Goal: Information Seeking & Learning: Learn about a topic

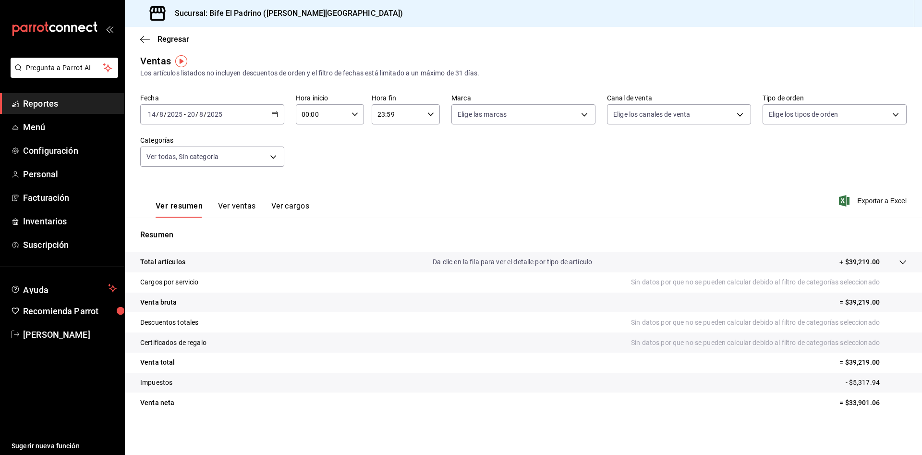
scroll to position [5, 0]
click at [862, 197] on span "Exportar a Excel" at bounding box center [874, 201] width 66 height 12
click at [264, 146] on body "Pregunta a Parrot AI Reportes Menú Configuración Personal Facturación Inventari…" at bounding box center [461, 227] width 922 height 455
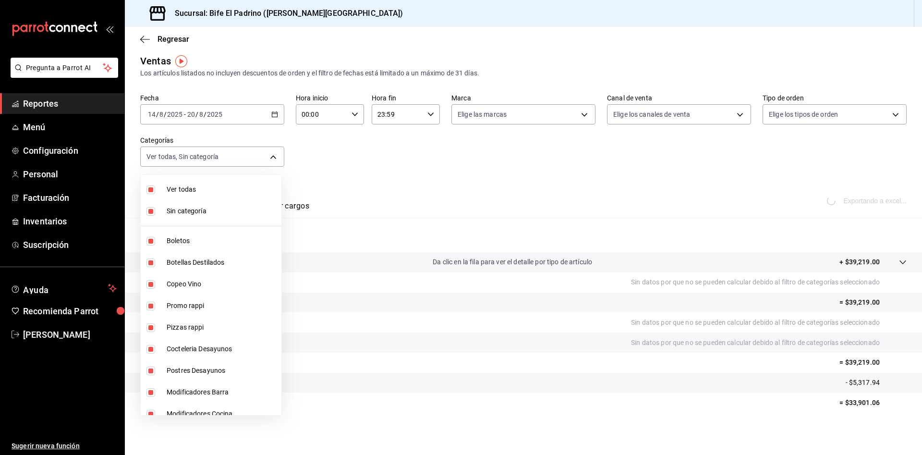
click at [403, 174] on div at bounding box center [461, 227] width 922 height 455
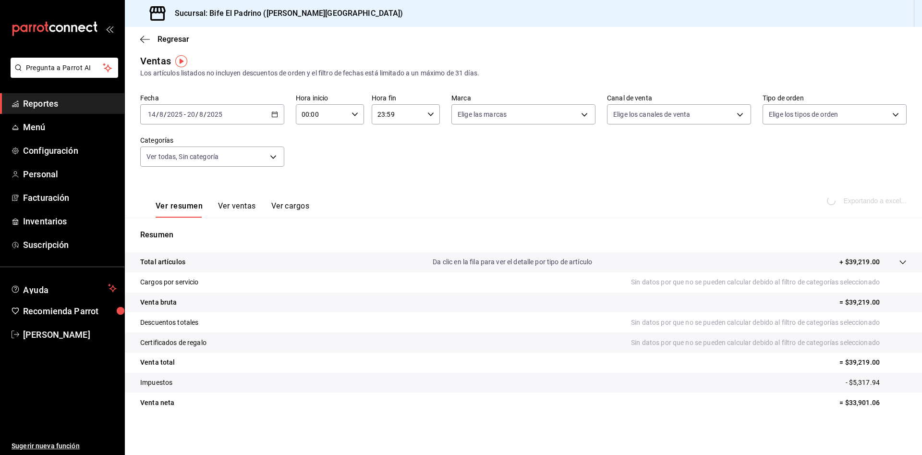
click at [260, 110] on div "[DATE] [DATE] - [DATE] [DATE]" at bounding box center [212, 114] width 144 height 20
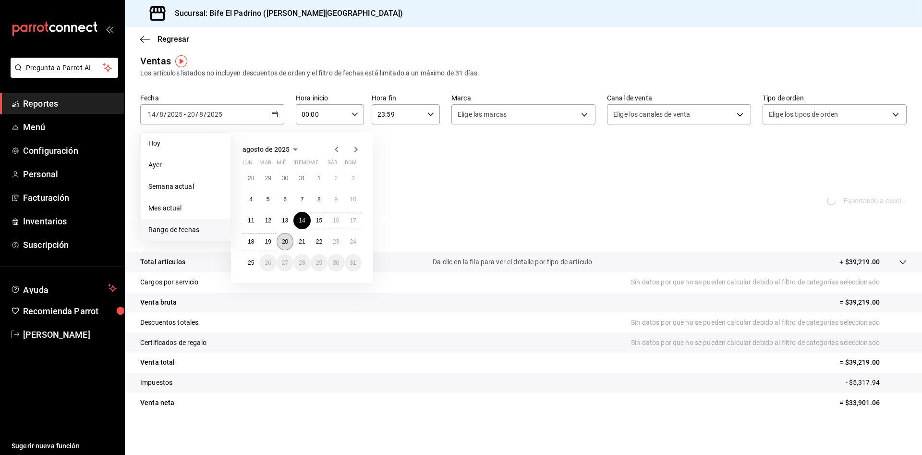
click at [287, 246] on button "20" at bounding box center [284, 241] width 17 height 17
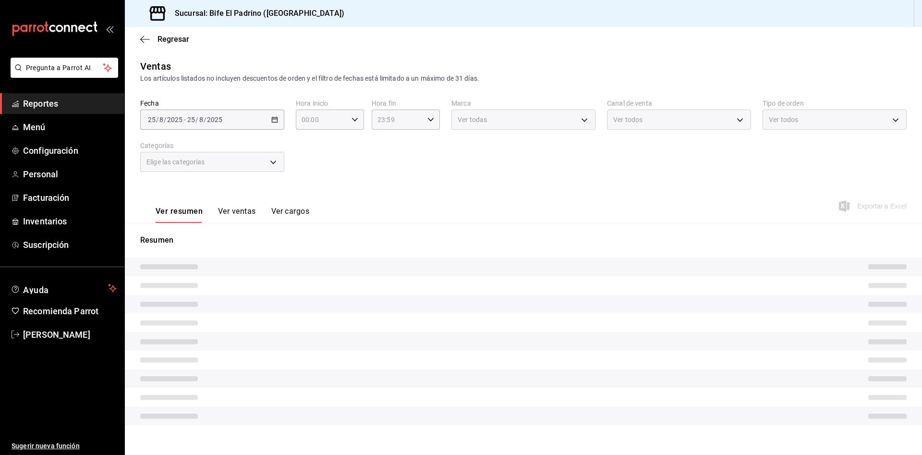
type input "bc650e36-a961-4861-9e37-2f12a5ff24cd,f2724b68-9eb3-4990-9aa8-ed2a402c5d6a,a524e…"
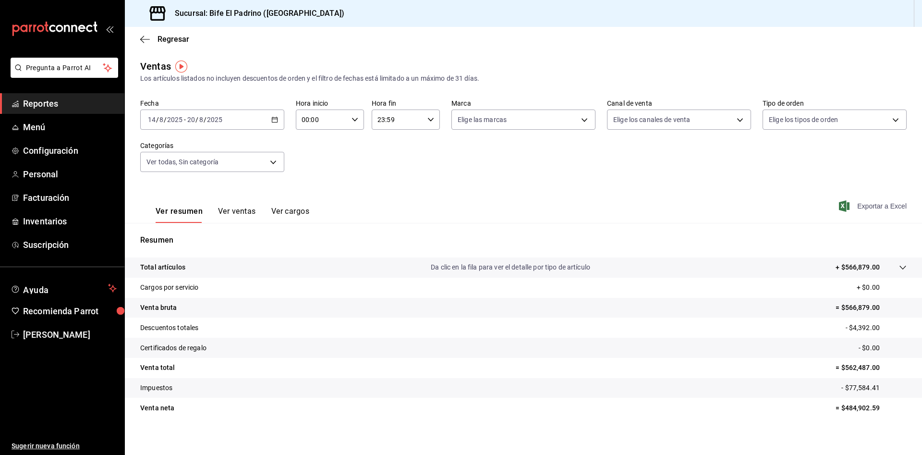
click at [873, 205] on span "Exportar a Excel" at bounding box center [874, 206] width 66 height 12
click at [183, 41] on span "Regresar" at bounding box center [173, 39] width 32 height 9
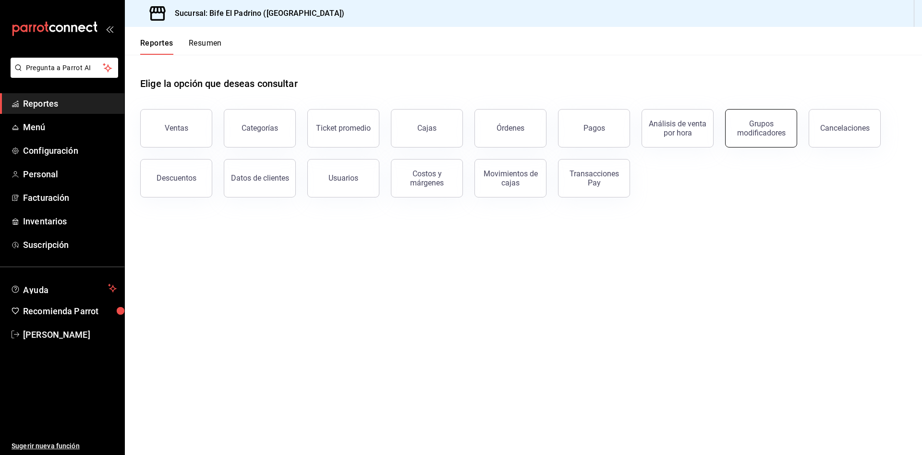
click at [753, 127] on div "Grupos modificadores" at bounding box center [761, 128] width 60 height 18
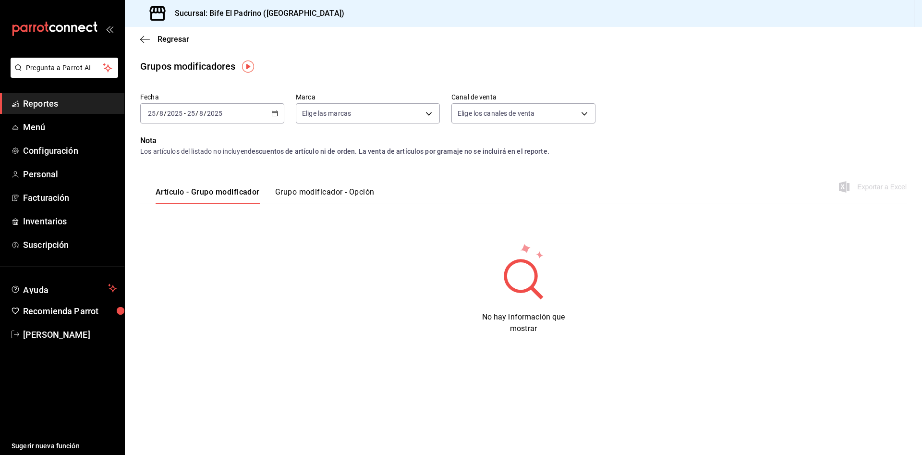
click at [271, 111] on div "2025-08-25 25 / 8 / 2025 - 2025-08-25 25 / 8 / 2025" at bounding box center [212, 113] width 144 height 20
click at [186, 226] on span "Rango de fechas" at bounding box center [185, 229] width 74 height 10
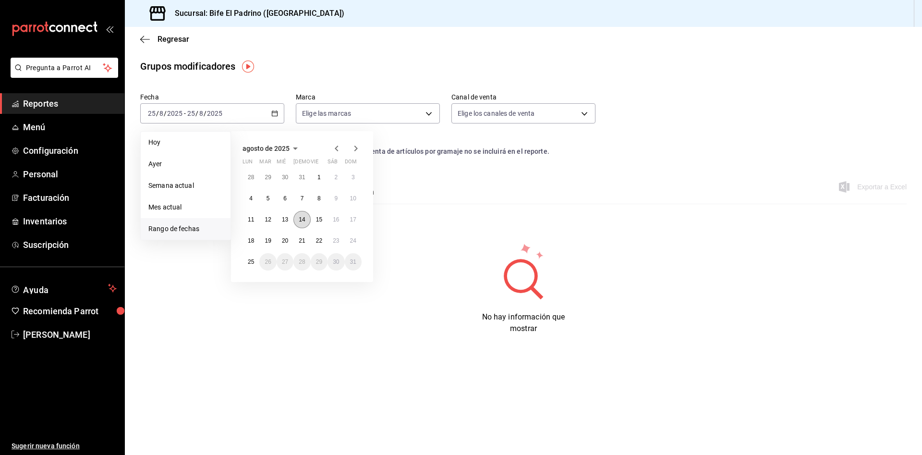
click at [301, 221] on abbr "14" at bounding box center [302, 219] width 6 height 7
click at [291, 237] on button "20" at bounding box center [284, 240] width 17 height 17
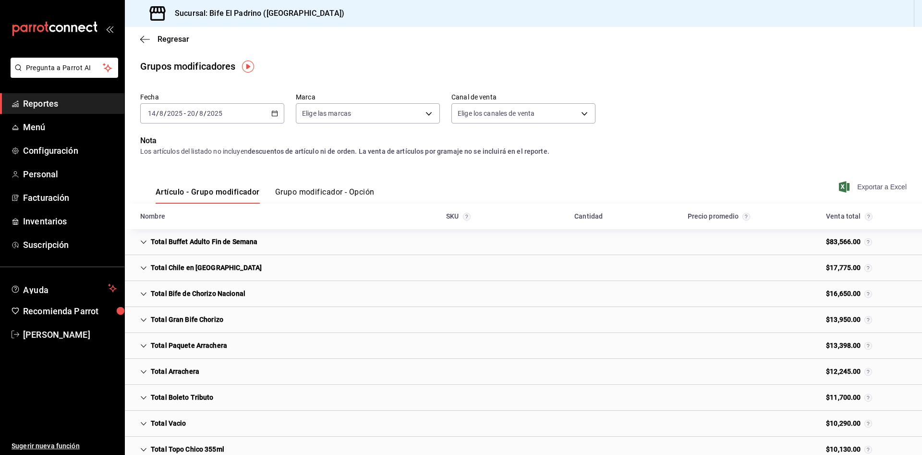
click at [865, 185] on span "Exportar a Excel" at bounding box center [874, 187] width 66 height 12
click at [268, 109] on div "[DATE] [DATE] - [DATE] [DATE]" at bounding box center [212, 113] width 144 height 20
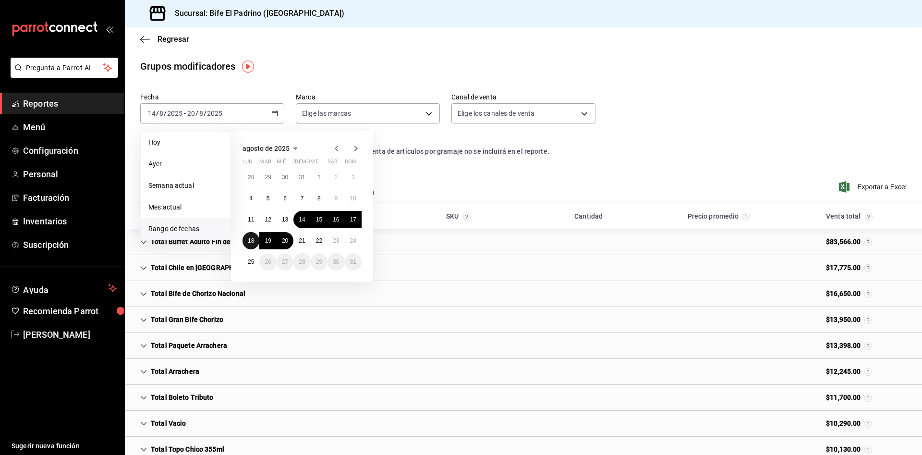
click at [249, 241] on abbr "18" at bounding box center [251, 240] width 6 height 7
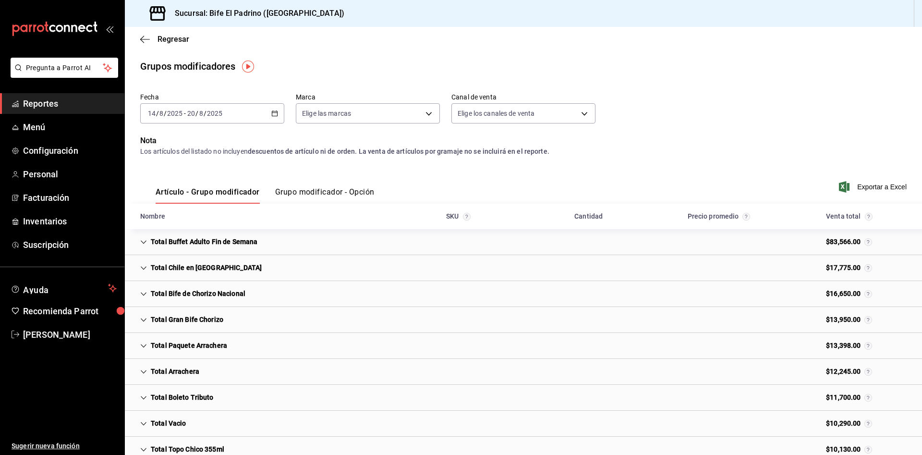
click at [318, 36] on div "Regresar" at bounding box center [523, 39] width 797 height 24
click at [58, 104] on span "Reportes" at bounding box center [70, 103] width 94 height 13
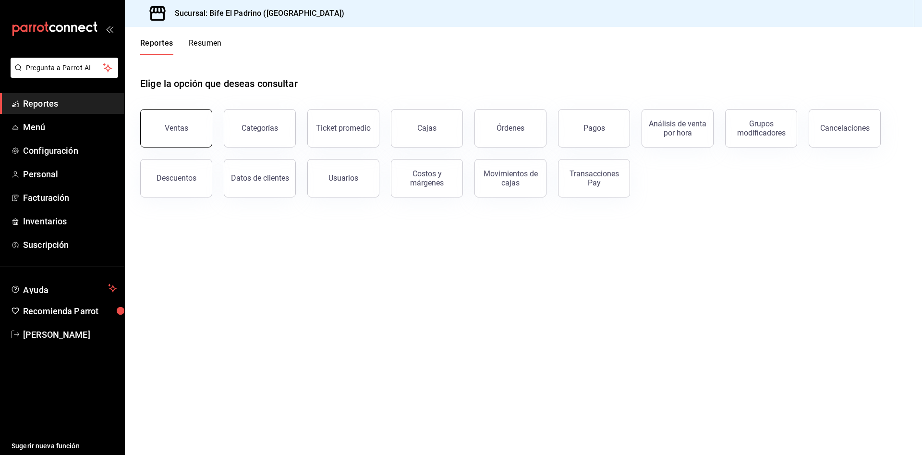
click at [185, 130] on div "Ventas" at bounding box center [177, 127] width 24 height 9
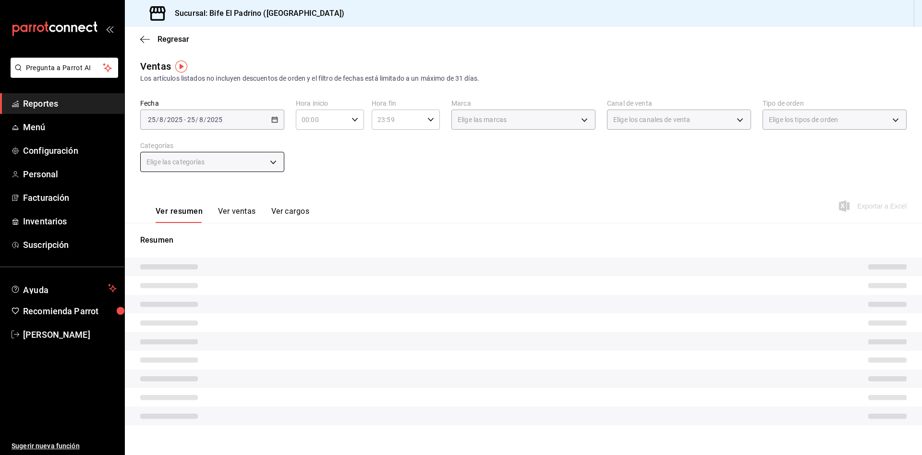
click at [276, 163] on div "Elige las categorías" at bounding box center [212, 162] width 144 height 20
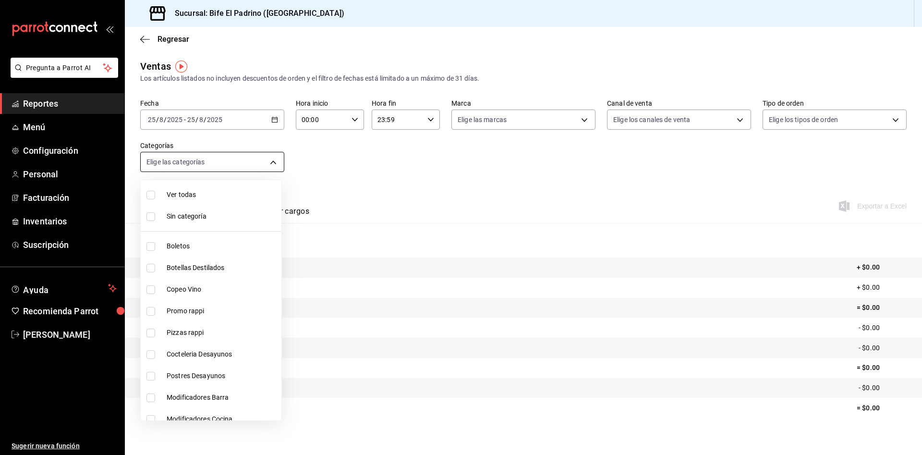
click at [276, 163] on body "Pregunta a Parrot AI Reportes Menú Configuración Personal Facturación Inventari…" at bounding box center [461, 227] width 922 height 455
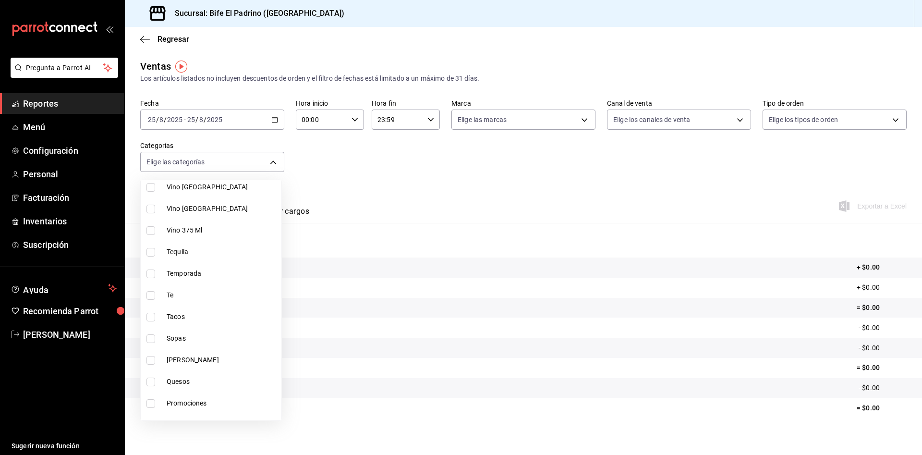
scroll to position [341, 0]
click at [223, 337] on span "Sopas" at bounding box center [222, 337] width 111 height 10
type input "efac4abf-5fa3-4b86-95c7-dced9e0c6369"
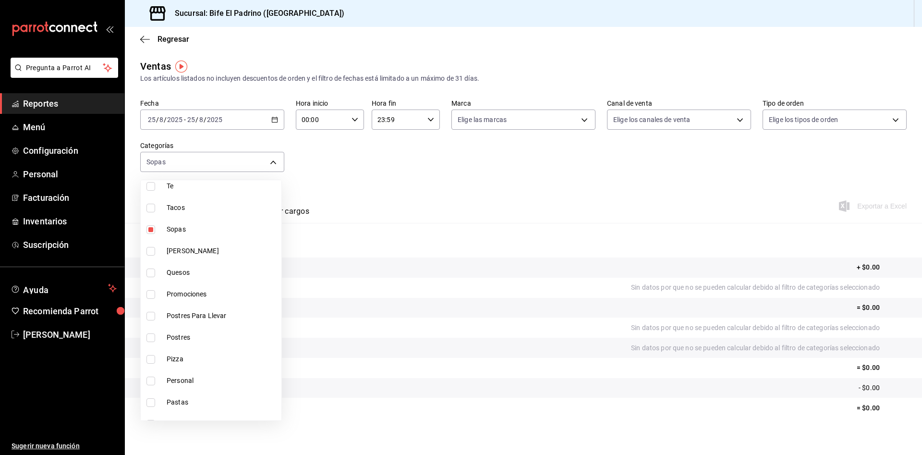
scroll to position [448, 0]
click at [152, 228] on input "checkbox" at bounding box center [150, 230] width 9 height 9
checkbox input "false"
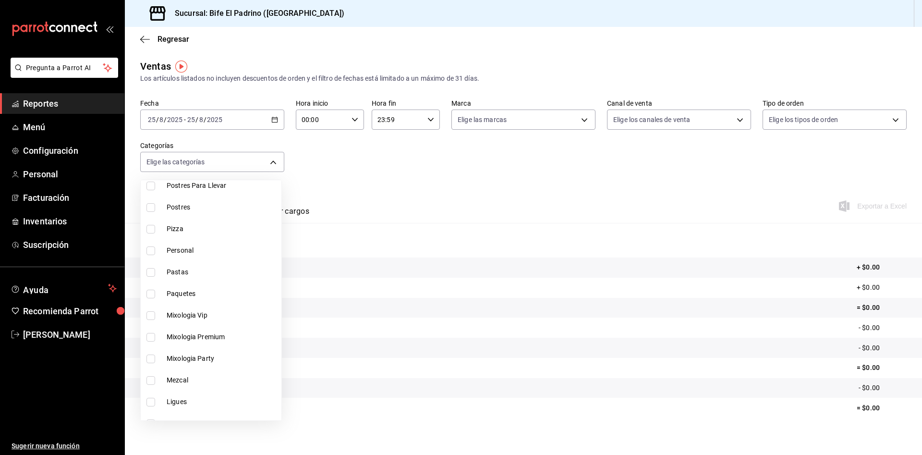
scroll to position [585, 0]
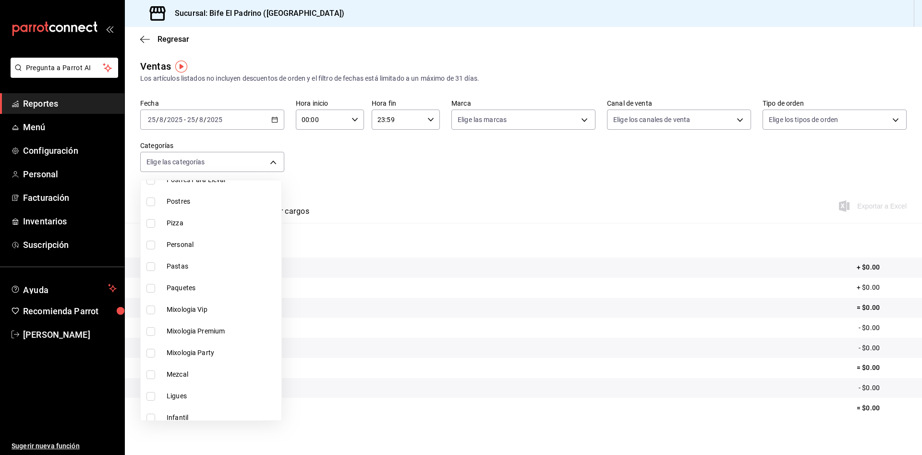
click at [156, 314] on li "Mixologia Vip" at bounding box center [211, 310] width 141 height 22
type input "1d2c5986-edd9-4a64-922c-783683acbc40"
checkbox input "true"
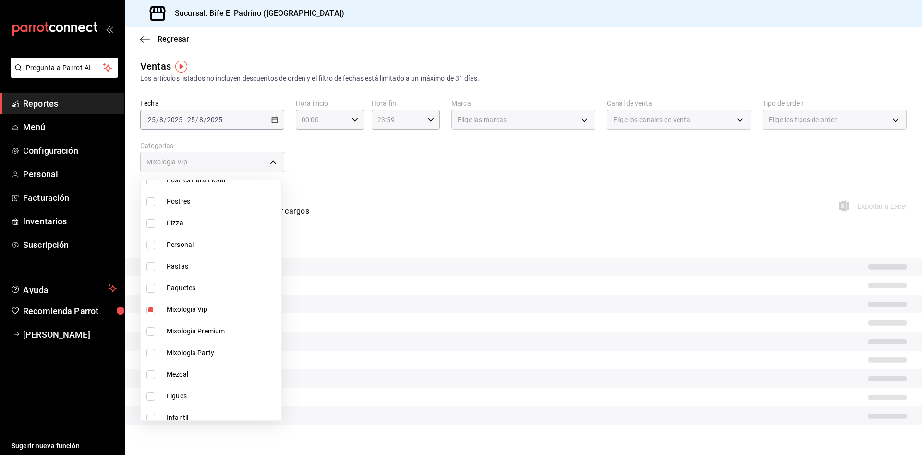
click at [151, 333] on input "checkbox" at bounding box center [150, 331] width 9 height 9
checkbox input "true"
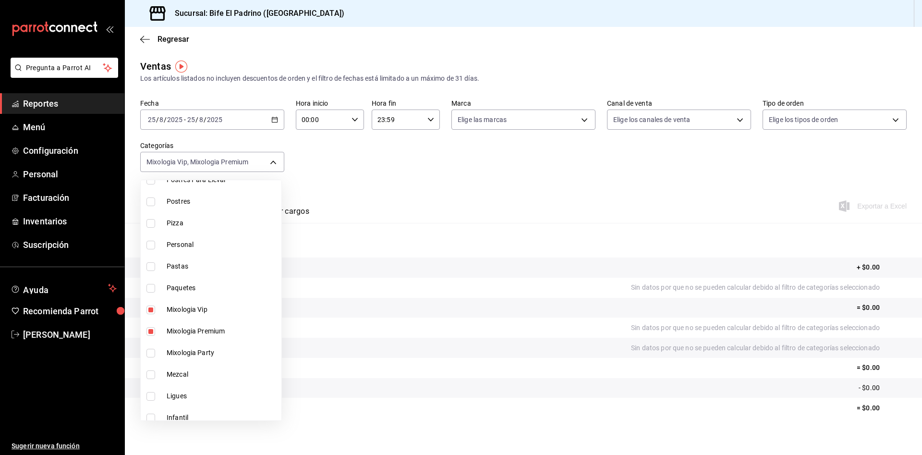
click at [146, 353] on li "Mixologia Party" at bounding box center [211, 353] width 141 height 22
type input "1d2c5986-edd9-4a64-922c-783683acbc40,a4b21172-25d2-47cb-acb0-37d999ae7549,b323a…"
checkbox input "true"
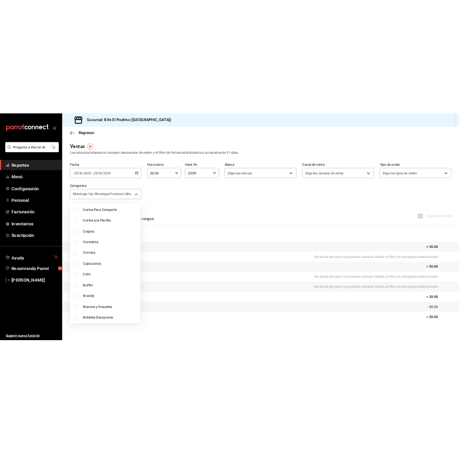
scroll to position [1219, 0]
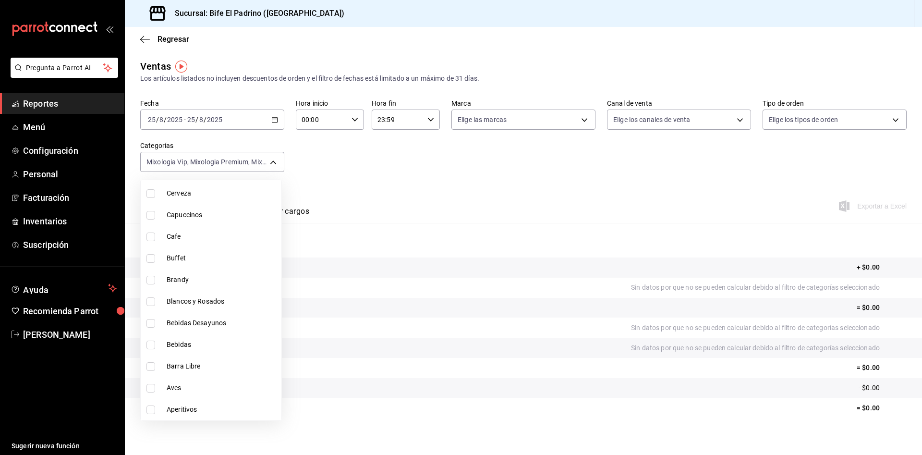
click at [449, 180] on div at bounding box center [461, 227] width 922 height 455
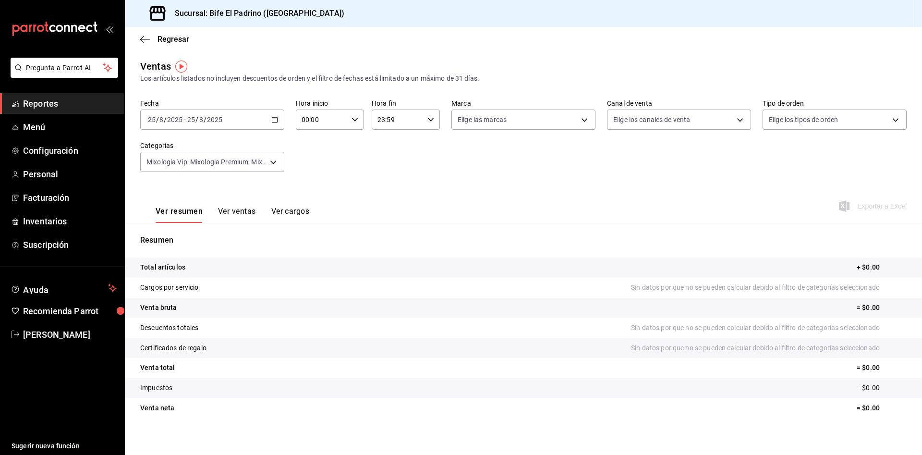
click at [272, 120] on icon "button" at bounding box center [274, 119] width 7 height 7
click at [181, 233] on span "Rango de fechas" at bounding box center [185, 235] width 74 height 10
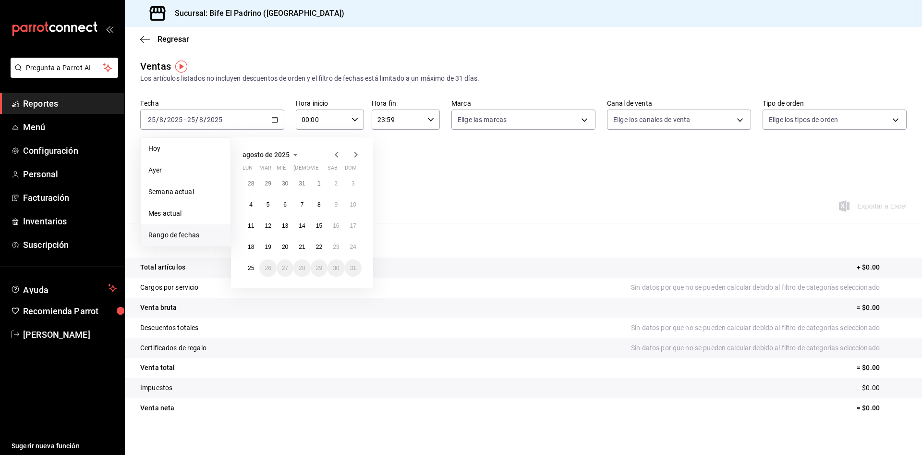
click at [181, 233] on span "Rango de fechas" at bounding box center [185, 235] width 74 height 10
click at [252, 247] on abbr "18" at bounding box center [251, 246] width 6 height 7
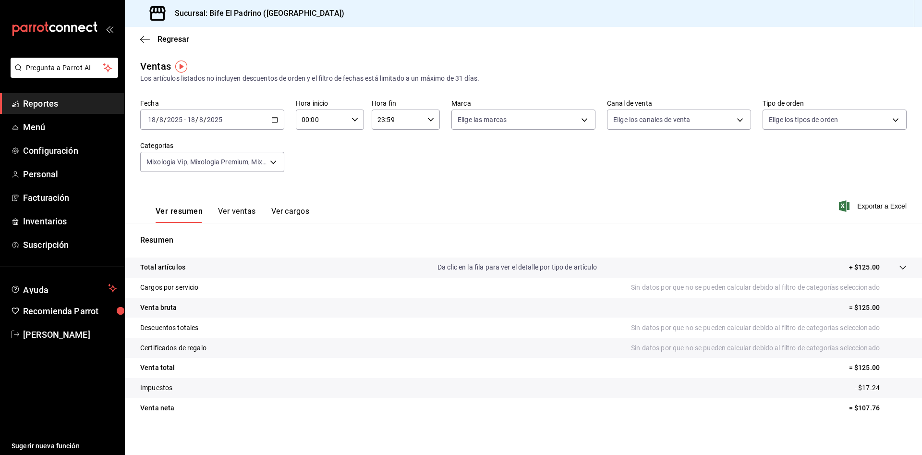
click at [243, 208] on button "Ver ventas" at bounding box center [237, 214] width 38 height 16
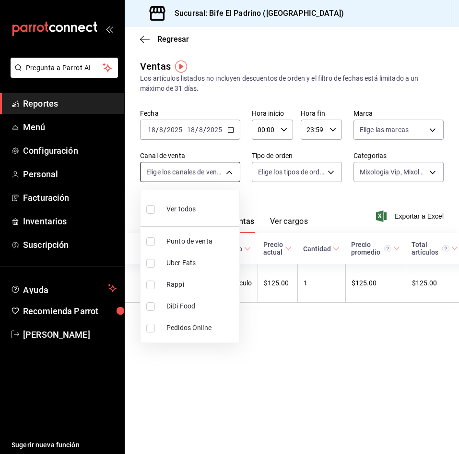
click at [228, 168] on body "Pregunta a Parrot AI Reportes Menú Configuración Personal Facturación Inventari…" at bounding box center [229, 227] width 459 height 454
click at [431, 172] on div at bounding box center [229, 227] width 459 height 454
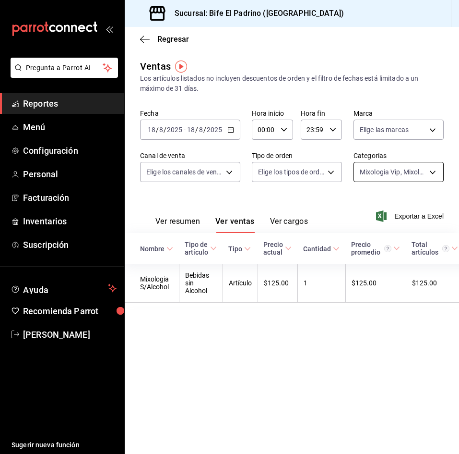
click at [432, 171] on body "Pregunta a Parrot AI Reportes Menú Configuración Personal Facturación Inventari…" at bounding box center [229, 227] width 459 height 454
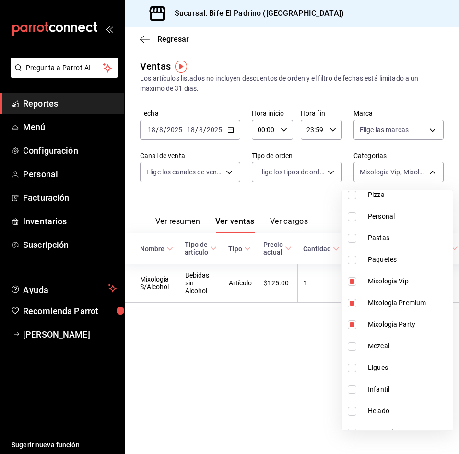
scroll to position [624, 0]
click at [268, 331] on div at bounding box center [229, 227] width 459 height 454
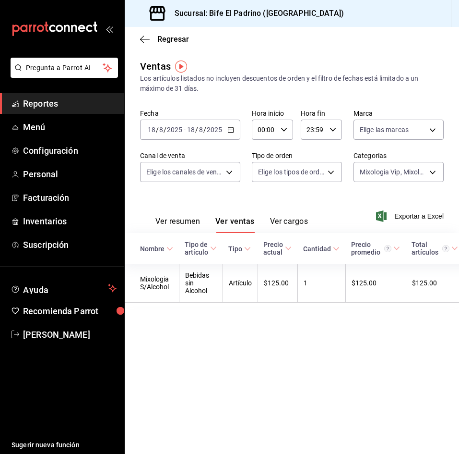
click at [232, 132] on icon "button" at bounding box center [231, 129] width 7 height 7
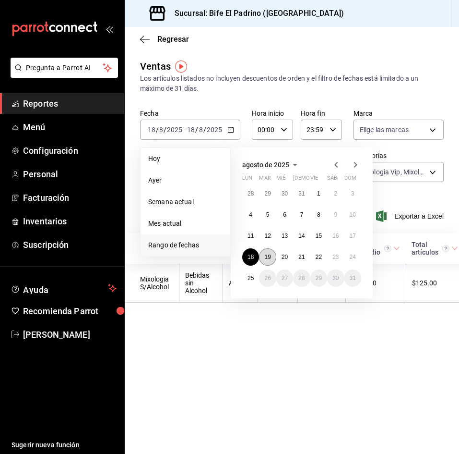
click at [266, 255] on abbr "19" at bounding box center [267, 256] width 6 height 7
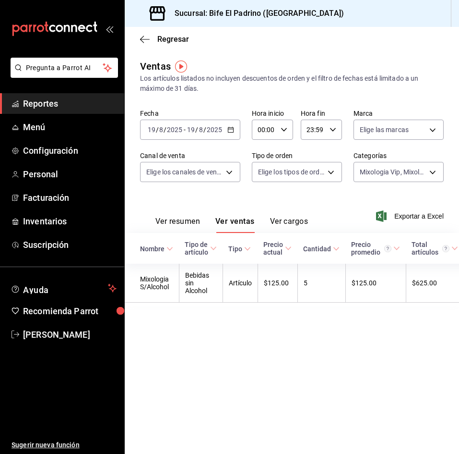
click at [230, 128] on icon "button" at bounding box center [231, 129] width 7 height 7
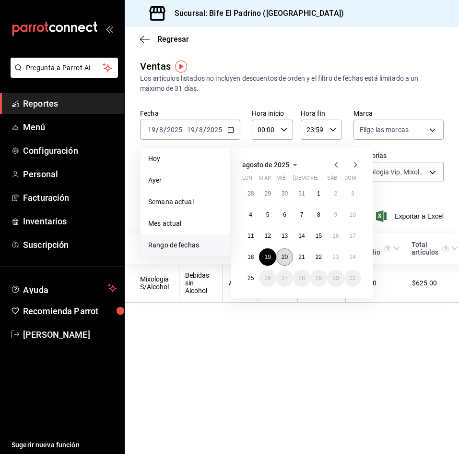
click at [284, 257] on abbr "20" at bounding box center [285, 256] width 6 height 7
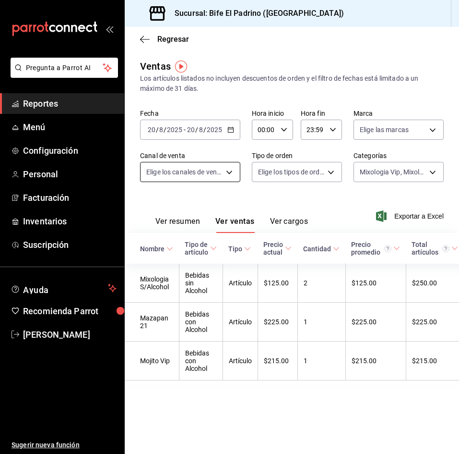
click at [229, 169] on body "Pregunta a Parrot AI Reportes Menú Configuración Personal Facturación Inventari…" at bounding box center [229, 227] width 459 height 454
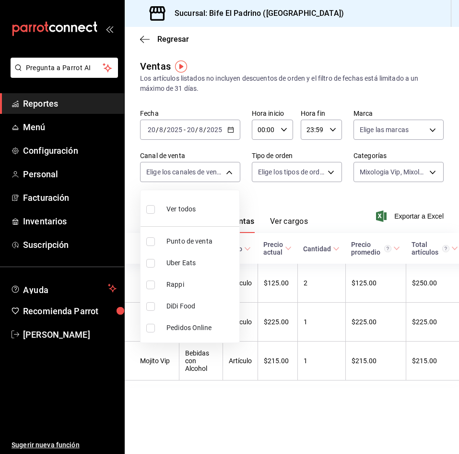
click at [375, 193] on div at bounding box center [229, 227] width 459 height 454
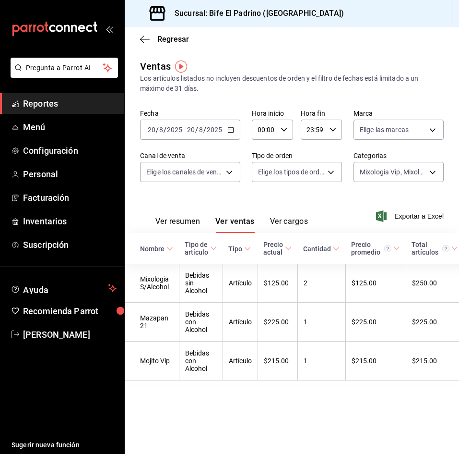
click at [230, 133] on div "2025-08-20 20 / 8 / 2025 - 2025-08-20 20 / 8 / 2025" at bounding box center [190, 130] width 100 height 20
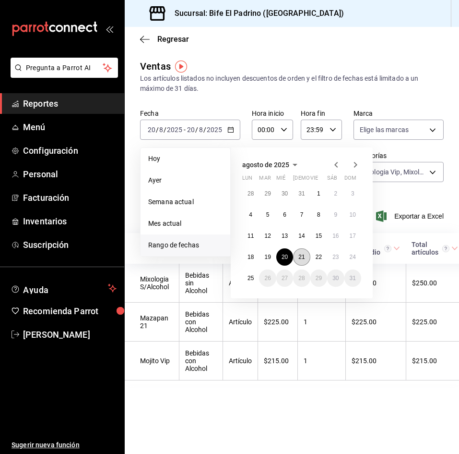
click at [301, 252] on button "21" at bounding box center [301, 256] width 17 height 17
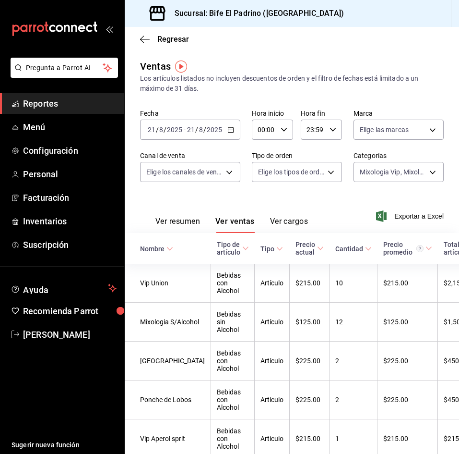
click at [231, 130] on icon "button" at bounding box center [231, 129] width 7 height 7
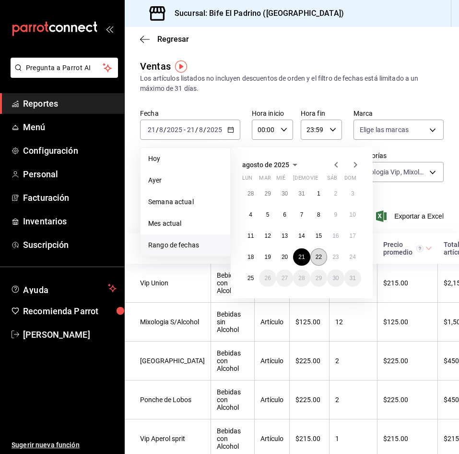
click at [324, 257] on button "22" at bounding box center [319, 256] width 17 height 17
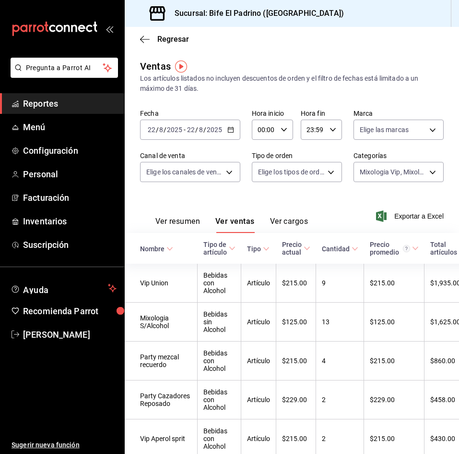
click at [237, 129] on div "2025-08-22 22 / 8 / 2025 - 2025-08-22 22 / 8 / 2025" at bounding box center [190, 130] width 100 height 20
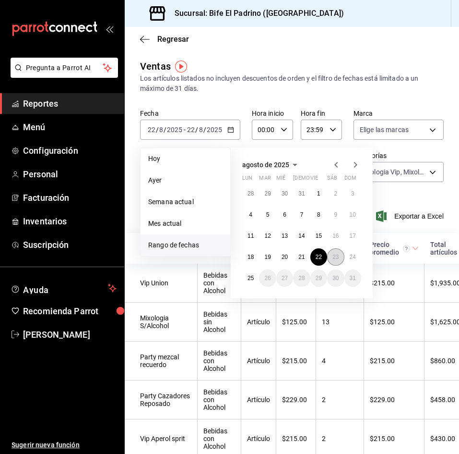
click at [337, 258] on abbr "23" at bounding box center [336, 256] width 6 height 7
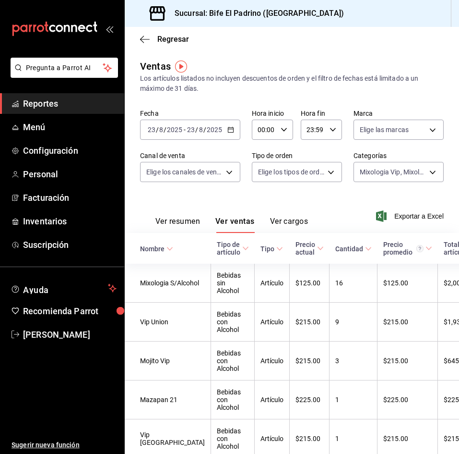
click at [238, 122] on div "2025-08-23 23 / 8 / 2025 - 2025-08-23 23 / 8 / 2025" at bounding box center [190, 130] width 100 height 20
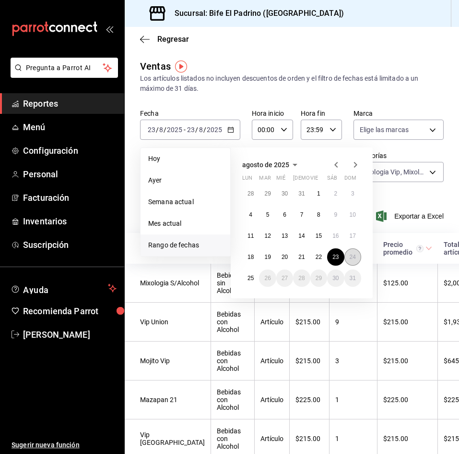
click at [352, 253] on abbr "24" at bounding box center [353, 256] width 6 height 7
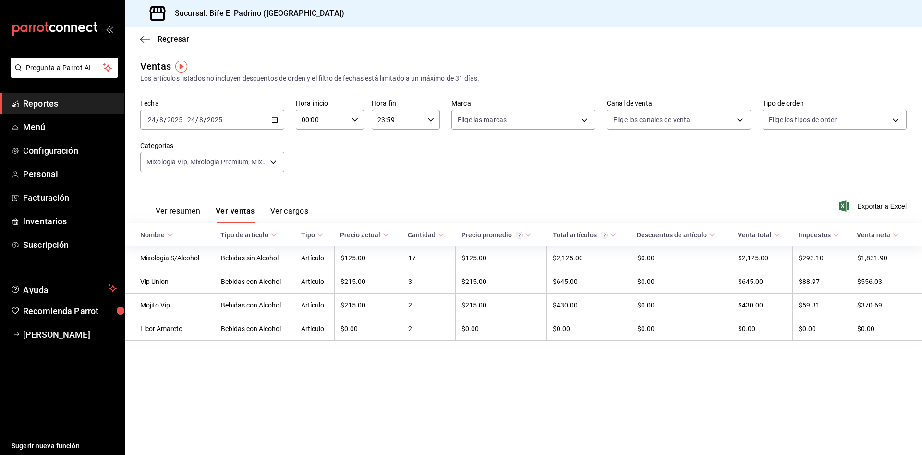
click at [273, 118] on icon "button" at bounding box center [274, 119] width 7 height 7
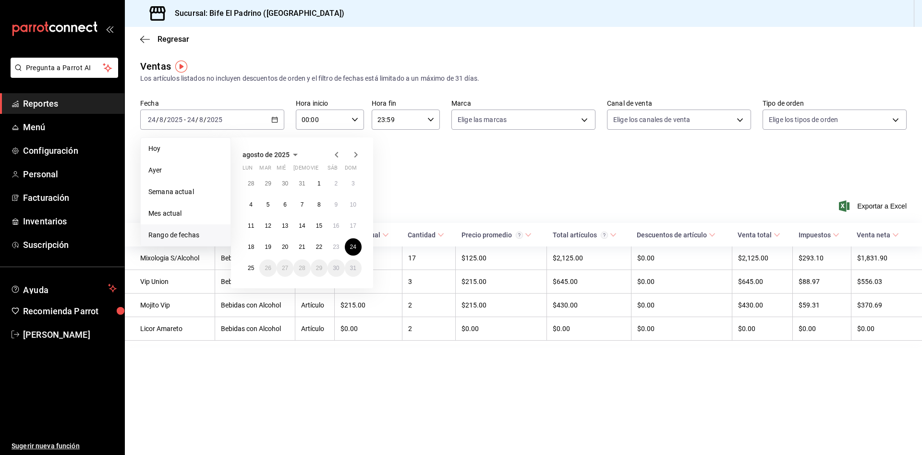
click at [336, 154] on icon "button" at bounding box center [337, 155] width 12 height 12
click at [356, 155] on icon "button" at bounding box center [355, 157] width 3 height 6
click at [297, 154] on icon "button" at bounding box center [295, 155] width 5 height 2
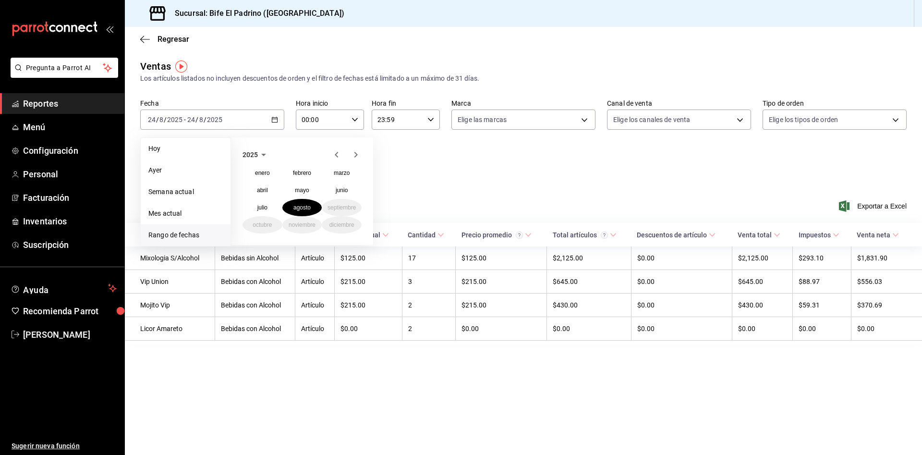
click at [263, 156] on icon "button" at bounding box center [264, 155] width 12 height 12
click at [265, 192] on button "2024" at bounding box center [262, 189] width 40 height 17
click at [307, 205] on abbr "agosto" at bounding box center [301, 207] width 17 height 7
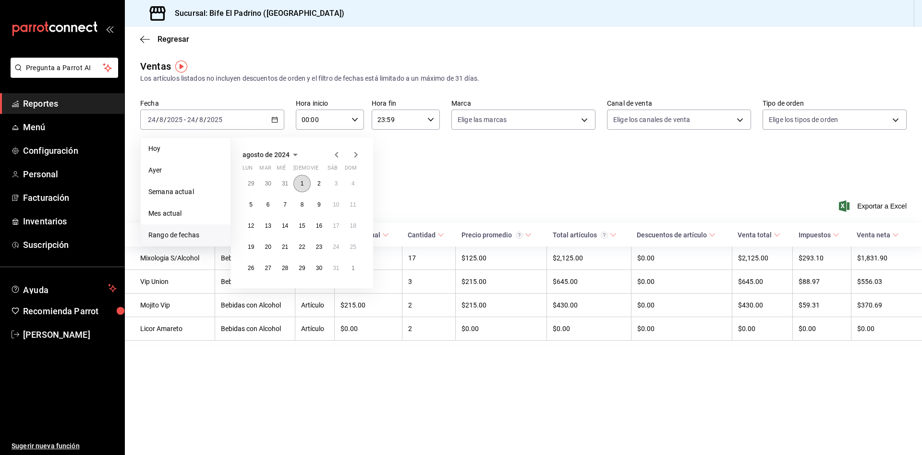
click at [301, 184] on abbr "1" at bounding box center [301, 183] width 3 height 7
click at [329, 265] on div "29 30 31 1 2 3 4 5 6 7 8 9 10 11 12 13 14 15 16 17 18 19 20 21 22 23 24 25 26 2…" at bounding box center [301, 226] width 119 height 102
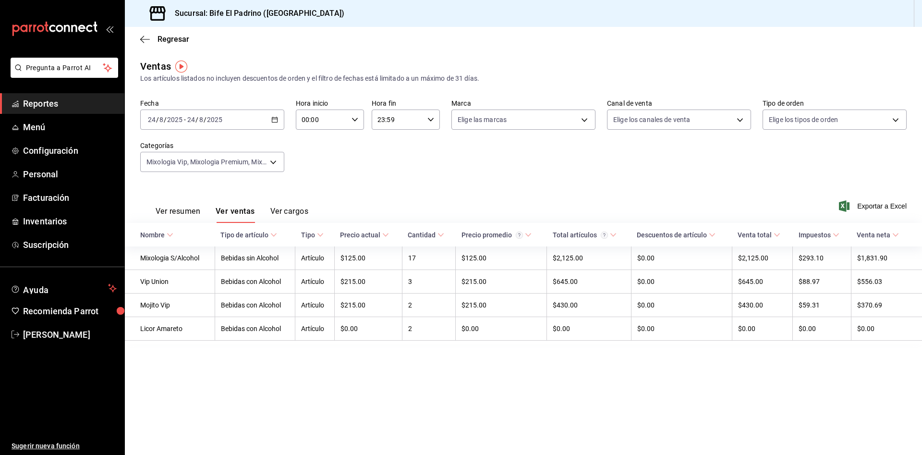
click at [445, 185] on div "Ver resumen Ver ventas Ver cargos Exportar a Excel" at bounding box center [523, 202] width 797 height 39
click at [268, 160] on body "Pregunta a Parrot AI Reportes Menú Configuración Personal Facturación Inventari…" at bounding box center [461, 227] width 922 height 455
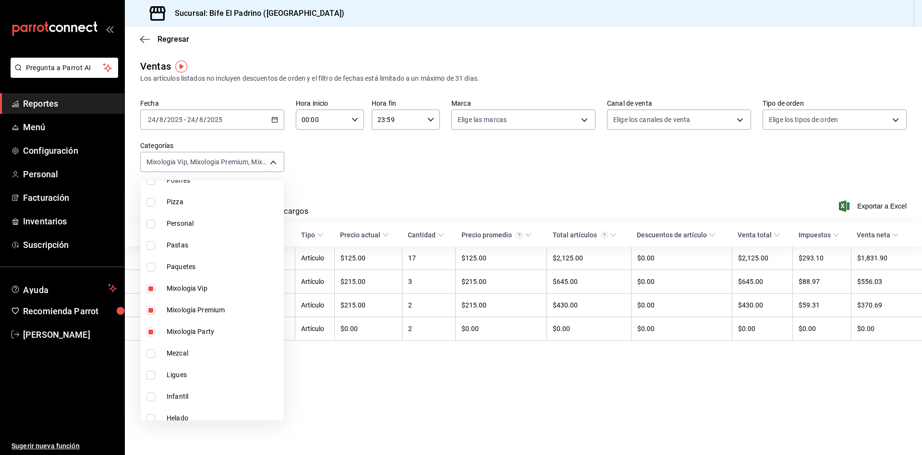
scroll to position [605, 0]
click at [149, 329] on input "checkbox" at bounding box center [150, 332] width 9 height 9
checkbox input "false"
click at [152, 310] on input "checkbox" at bounding box center [150, 310] width 9 height 9
checkbox input "false"
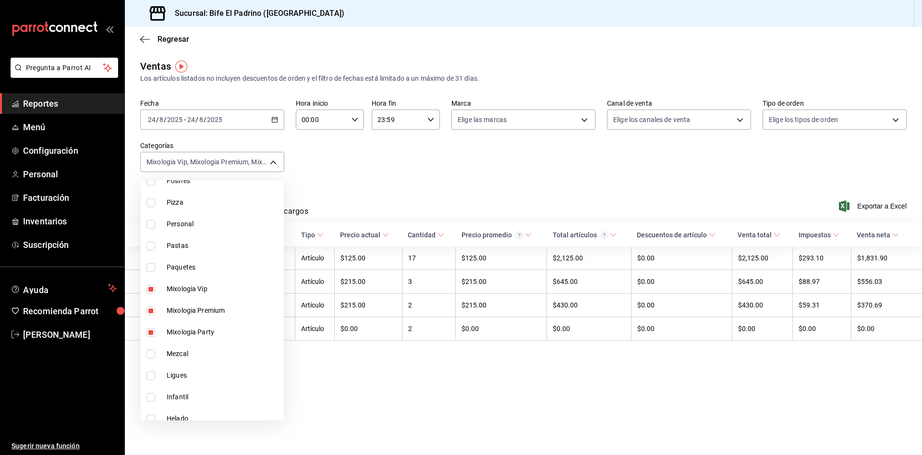
type input "1d2c5986-edd9-4a64-922c-783683acbc40"
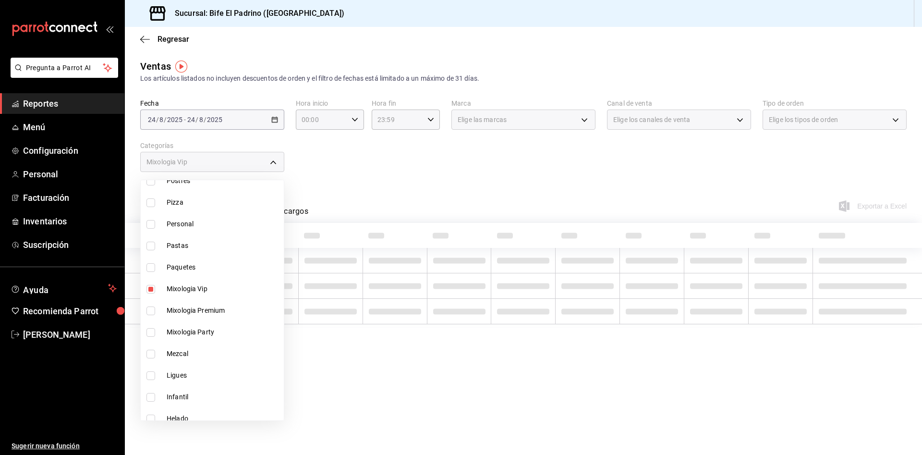
click at [148, 290] on input "checkbox" at bounding box center [150, 289] width 9 height 9
checkbox input "false"
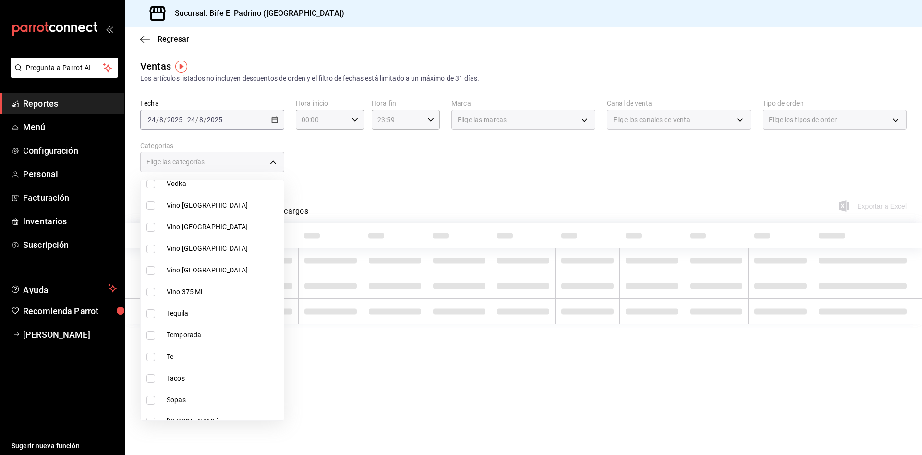
scroll to position [277, 0]
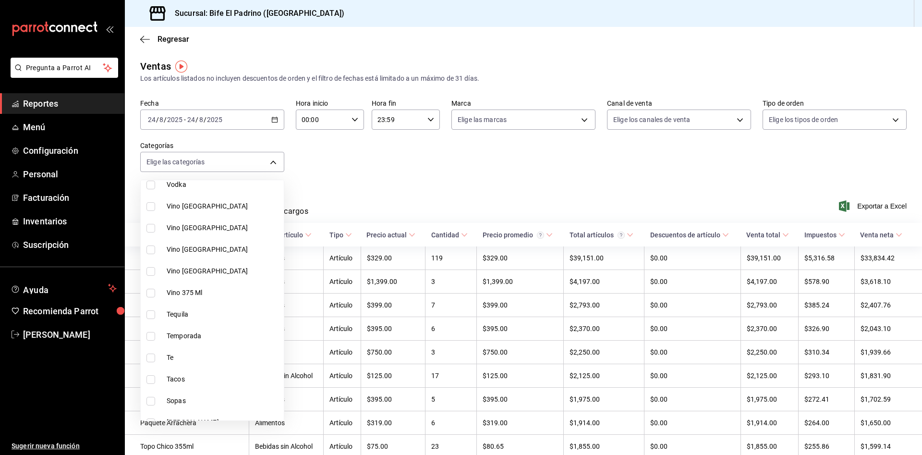
click at [150, 332] on input "checkbox" at bounding box center [150, 336] width 9 height 9
checkbox input "true"
type input "96218917-14a3-4871-9c4a-14e56178e4a9"
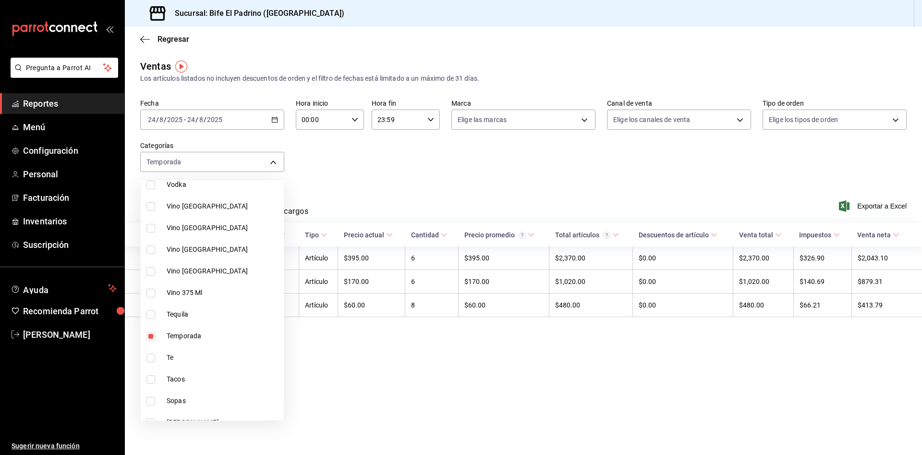
click at [393, 169] on div at bounding box center [461, 227] width 922 height 455
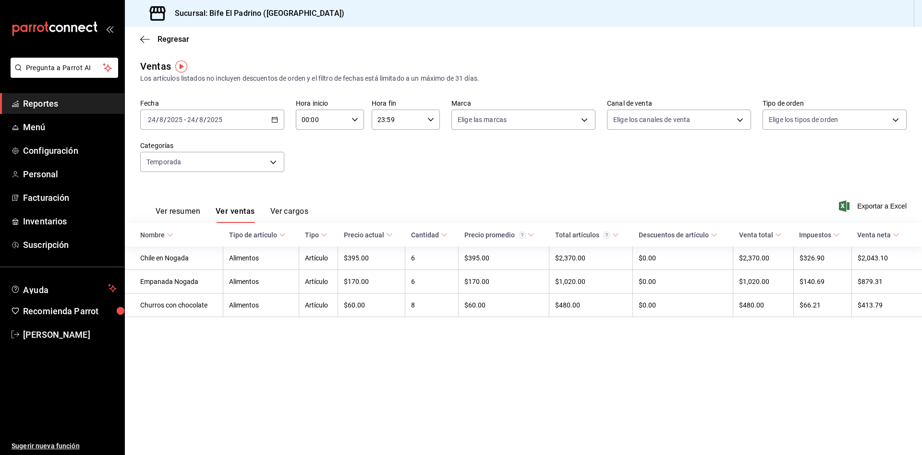
click at [274, 120] on icon "button" at bounding box center [274, 119] width 7 height 7
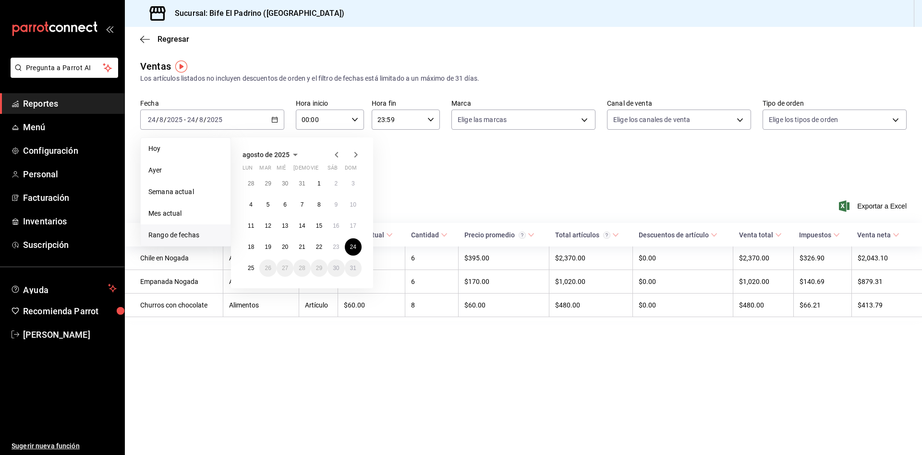
click at [292, 154] on icon "button" at bounding box center [295, 155] width 12 height 12
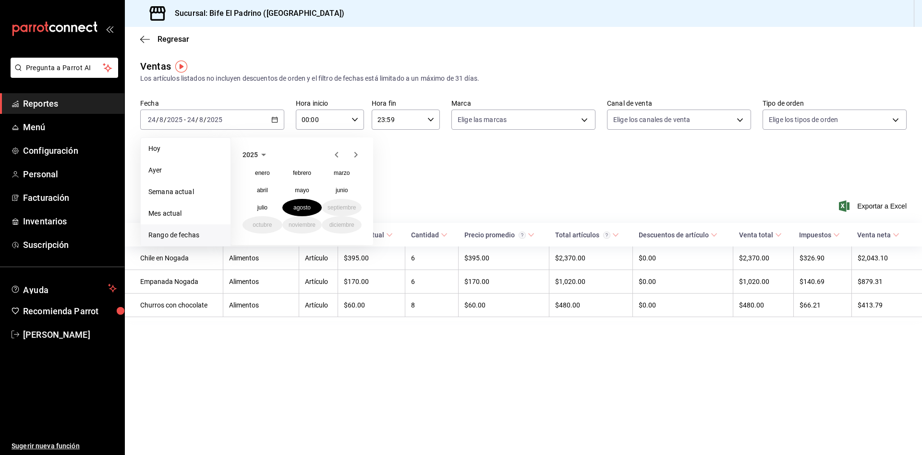
click at [268, 157] on icon "button" at bounding box center [264, 155] width 12 height 12
click at [276, 191] on button "2024" at bounding box center [262, 189] width 40 height 17
click at [304, 204] on abbr "agosto" at bounding box center [301, 207] width 17 height 7
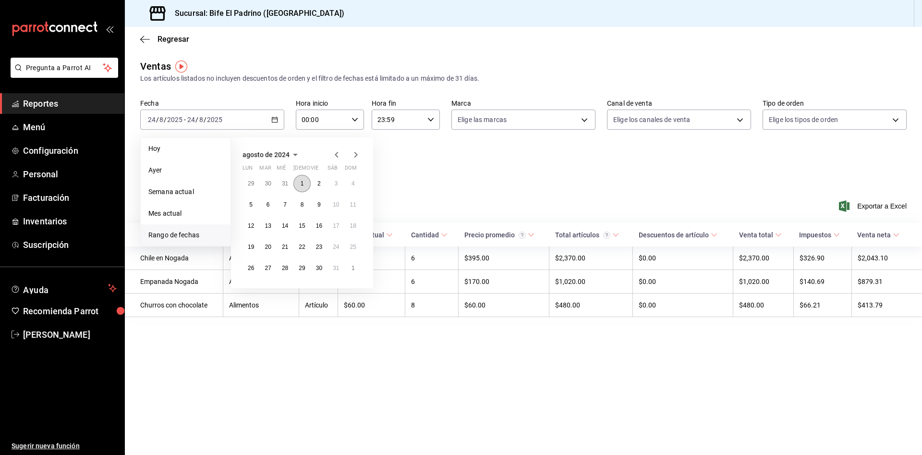
click at [308, 180] on button "1" at bounding box center [301, 183] width 17 height 17
click at [338, 274] on button "31" at bounding box center [335, 267] width 17 height 17
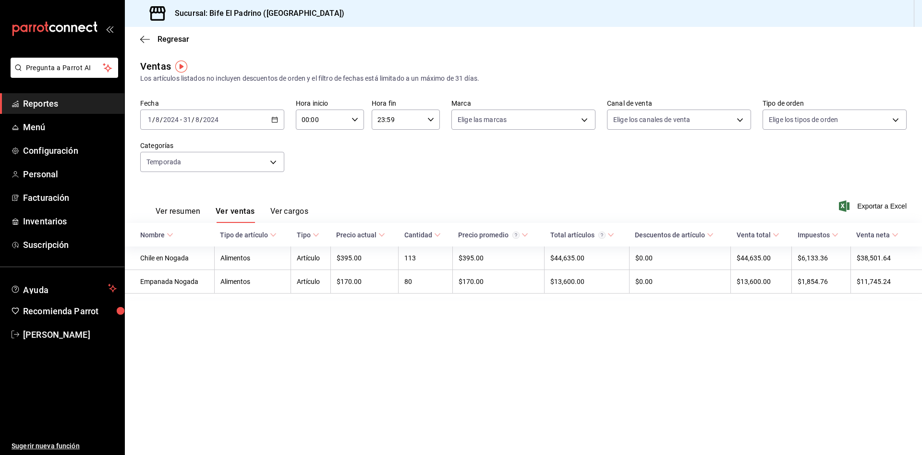
click at [273, 121] on icon "button" at bounding box center [274, 119] width 7 height 7
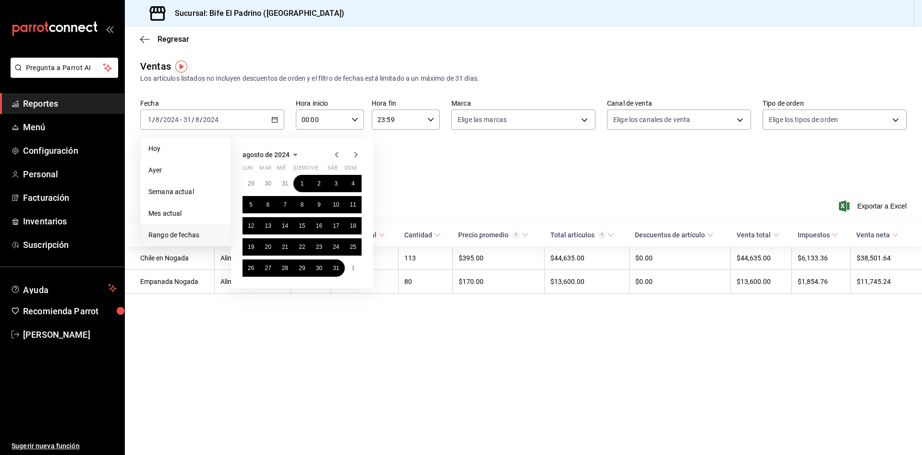
click at [353, 153] on icon "button" at bounding box center [356, 155] width 12 height 12
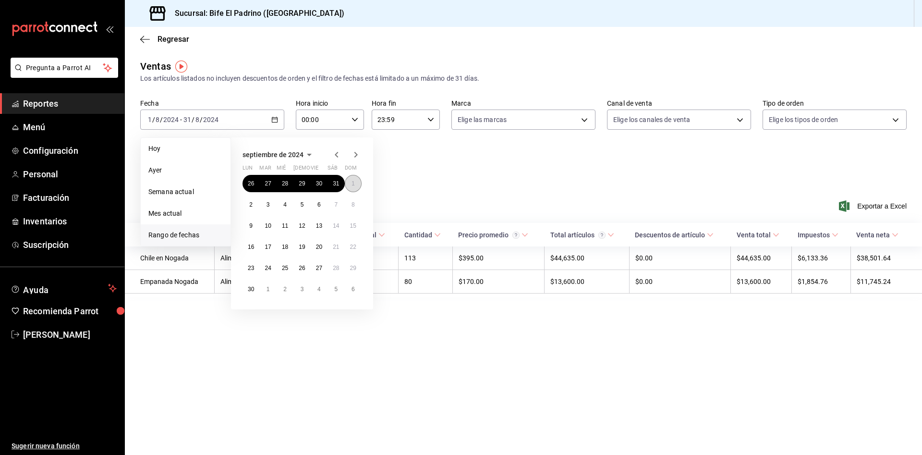
click at [355, 184] on button "1" at bounding box center [353, 183] width 17 height 17
click at [247, 289] on button "30" at bounding box center [250, 288] width 17 height 17
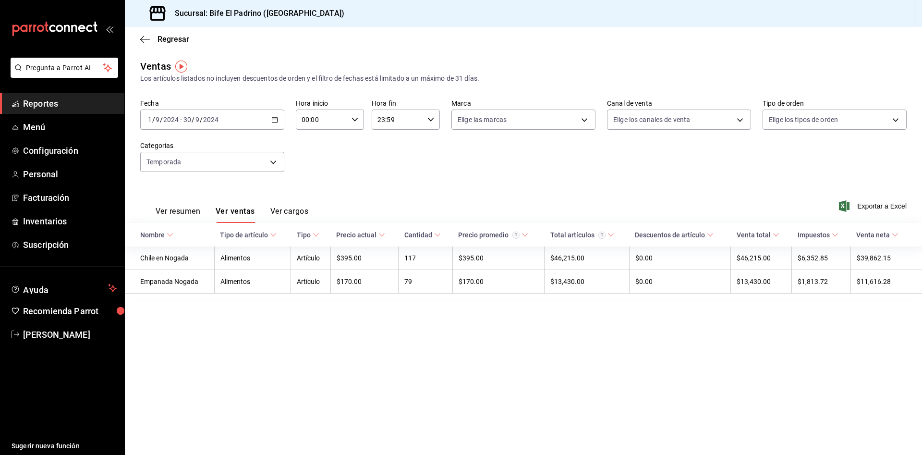
click at [276, 119] on \(Stroke\) "button" at bounding box center [274, 119] width 5 height 0
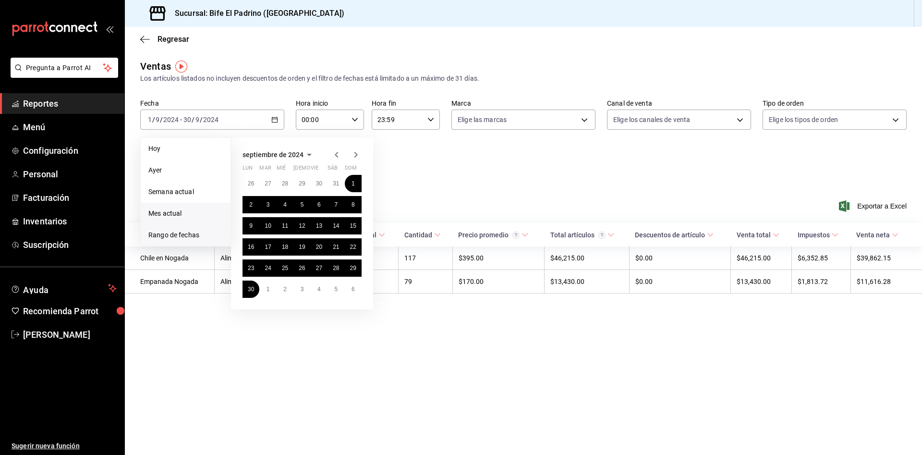
click at [201, 216] on span "Mes actual" at bounding box center [185, 213] width 74 height 10
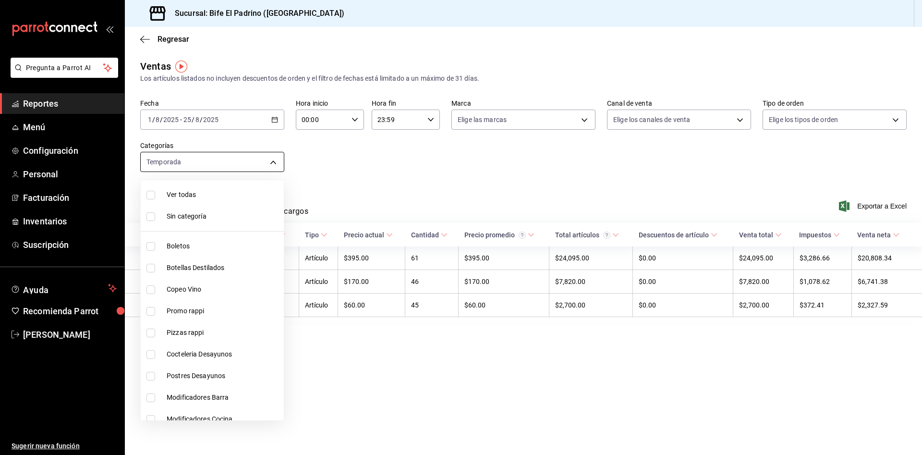
click at [278, 156] on body "Pregunta a Parrot AI Reportes Menú Configuración Personal Facturación Inventari…" at bounding box center [461, 227] width 922 height 455
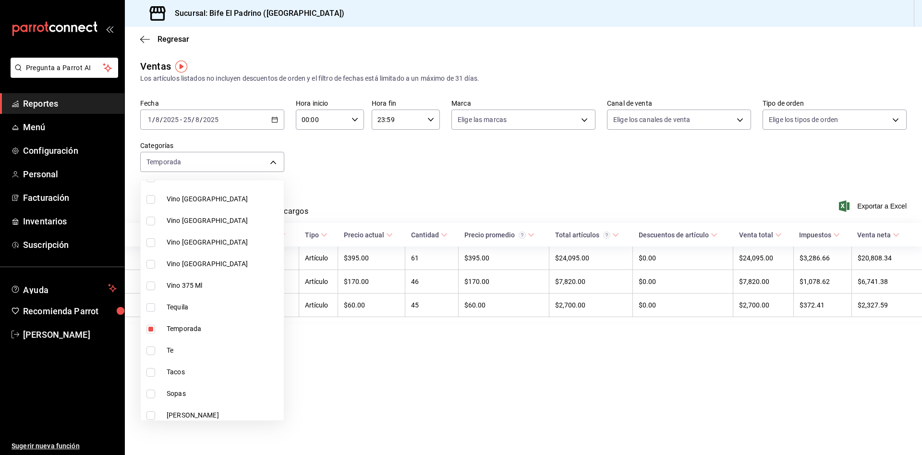
scroll to position [285, 0]
click at [155, 329] on label at bounding box center [152, 328] width 12 height 9
click at [155, 329] on input "checkbox" at bounding box center [150, 328] width 9 height 9
checkbox input "true"
type input "96218917-14a3-4871-9c4a-14e56178e4a9"
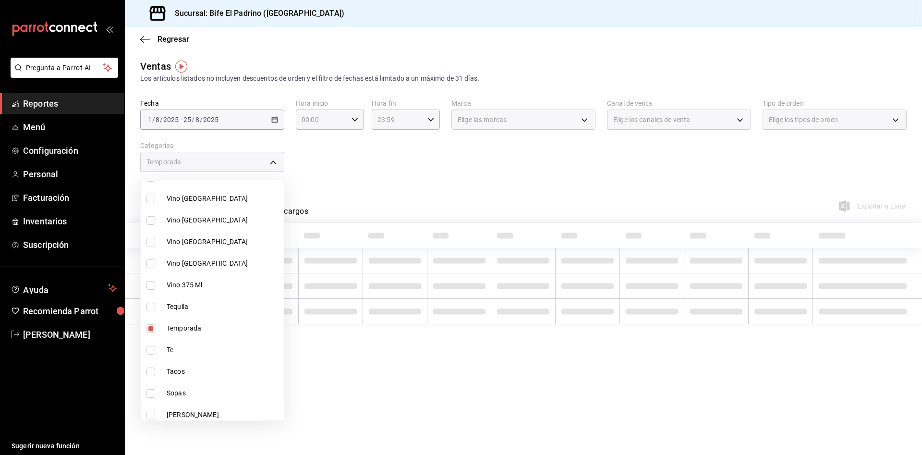
click at [150, 328] on input "checkbox" at bounding box center [150, 328] width 9 height 9
checkbox input "false"
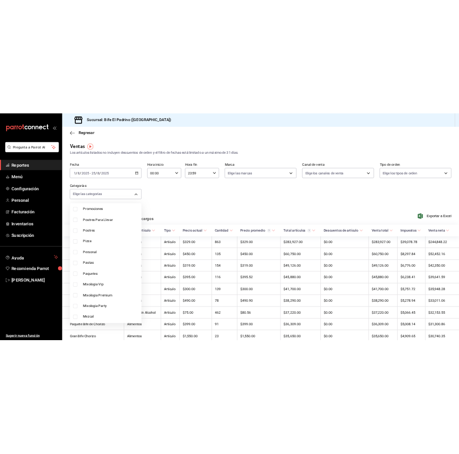
scroll to position [553, 0]
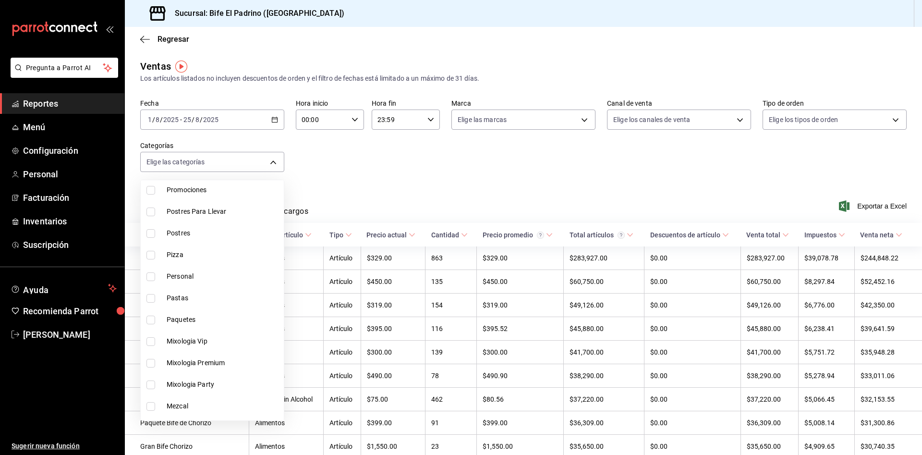
click at [148, 320] on input "checkbox" at bounding box center [150, 319] width 9 height 9
checkbox input "true"
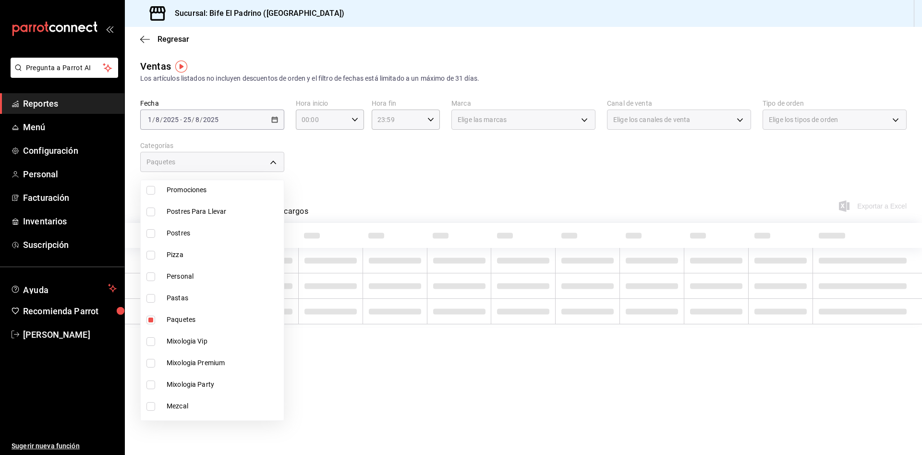
click at [151, 185] on li "Promociones" at bounding box center [212, 190] width 143 height 22
type input "03c177af-a5e8-4afb-9c96-a7abb0e0f4bf,16423168-21c7-48f5-852c-e97a4c0fafd1"
checkbox input "true"
click at [525, 181] on div at bounding box center [461, 227] width 922 height 455
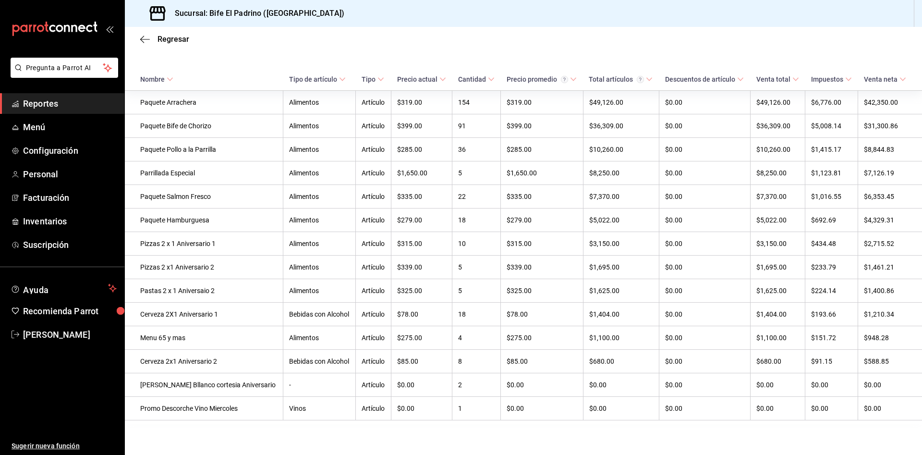
scroll to position [163, 0]
